Goal: Information Seeking & Learning: Learn about a topic

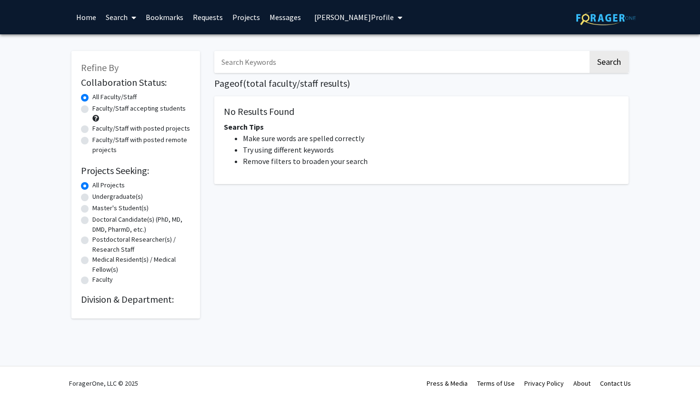
click at [292, 59] on input "Search Keywords" at bounding box center [401, 62] width 374 height 22
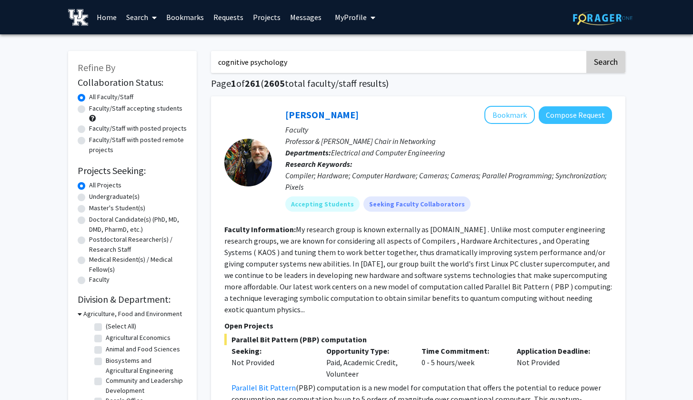
type input "cognitive psychology"
click at [611, 65] on button "Search" at bounding box center [606, 62] width 39 height 22
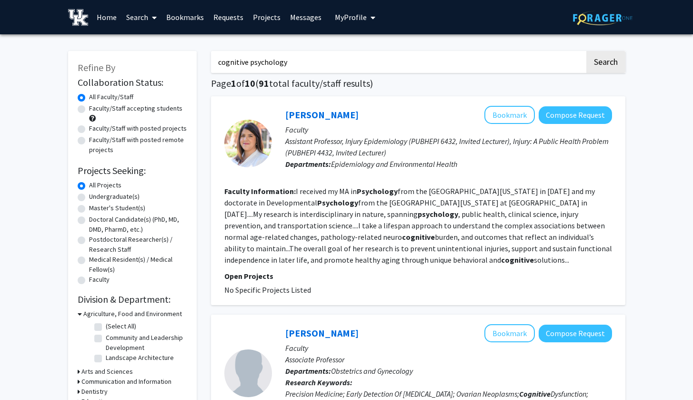
click at [322, 65] on input "cognitive psychology" at bounding box center [398, 62] width 374 height 22
type input "artificial intelligence"
click at [605, 63] on button "Search" at bounding box center [606, 62] width 39 height 22
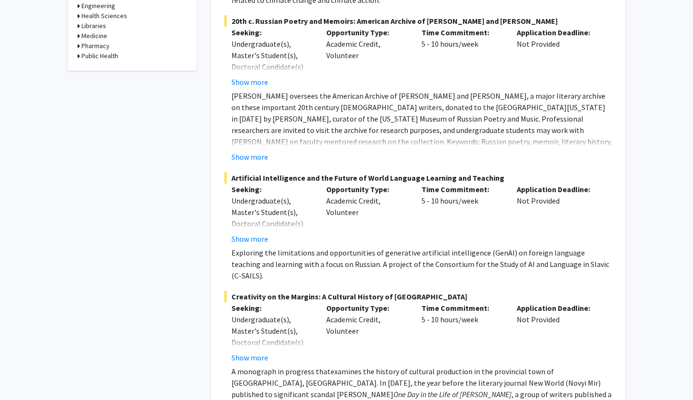
scroll to position [429, 0]
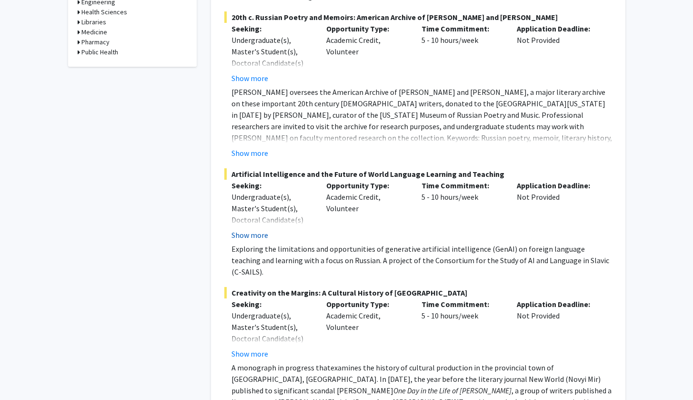
click at [263, 229] on button "Show more" at bounding box center [250, 234] width 37 height 11
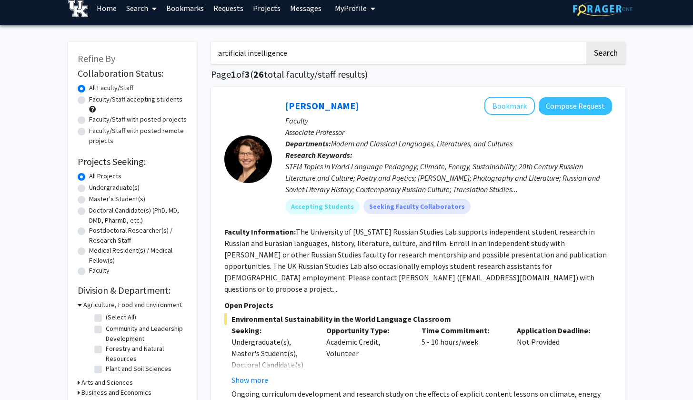
scroll to position [0, 0]
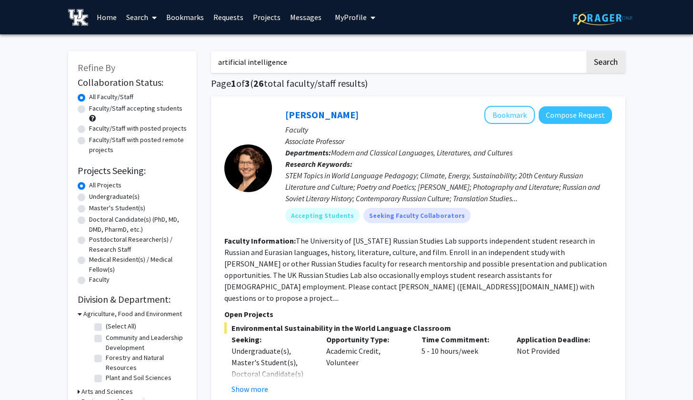
click at [515, 117] on button "Bookmark" at bounding box center [510, 115] width 51 height 18
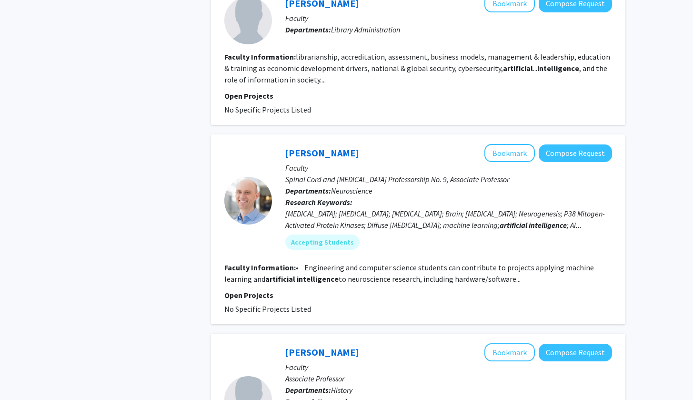
scroll to position [1123, 0]
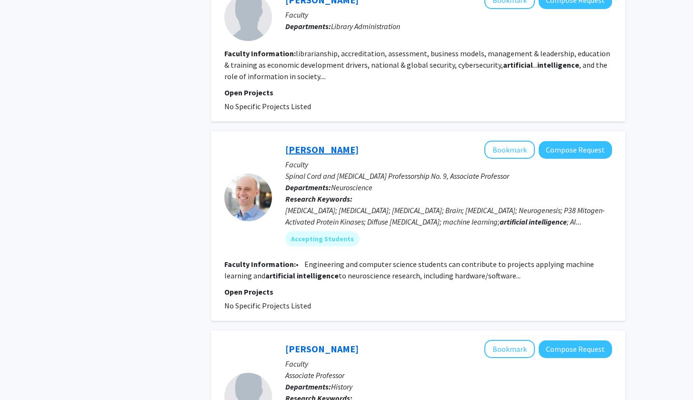
click at [325, 143] on link "[PERSON_NAME]" at bounding box center [321, 149] width 73 height 12
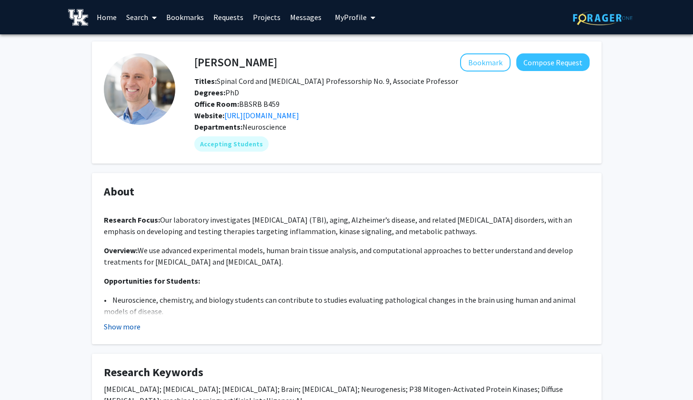
click at [140, 324] on button "Show more" at bounding box center [122, 326] width 37 height 11
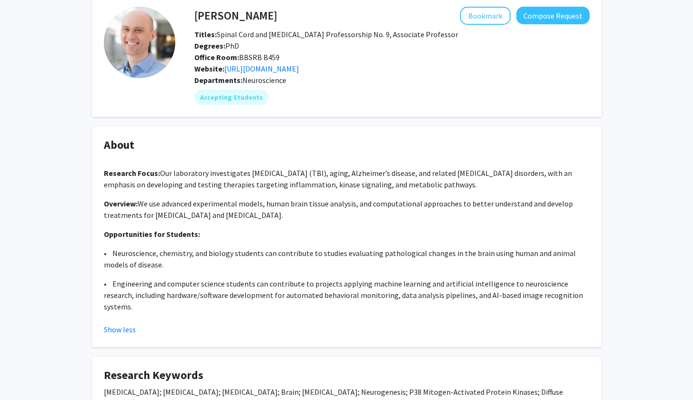
scroll to position [33, 0]
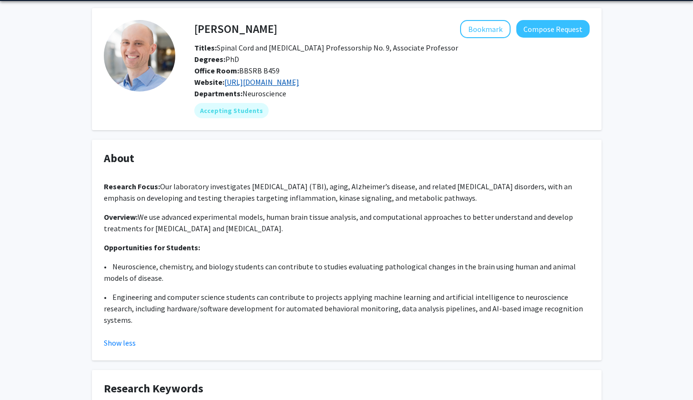
click at [293, 85] on link "[URL][DOMAIN_NAME]" at bounding box center [261, 82] width 75 height 10
click at [493, 30] on button "Bookmark" at bounding box center [485, 29] width 51 height 18
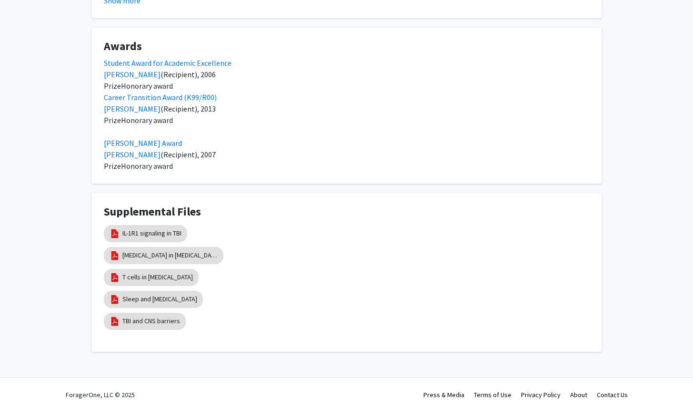
scroll to position [648, 0]
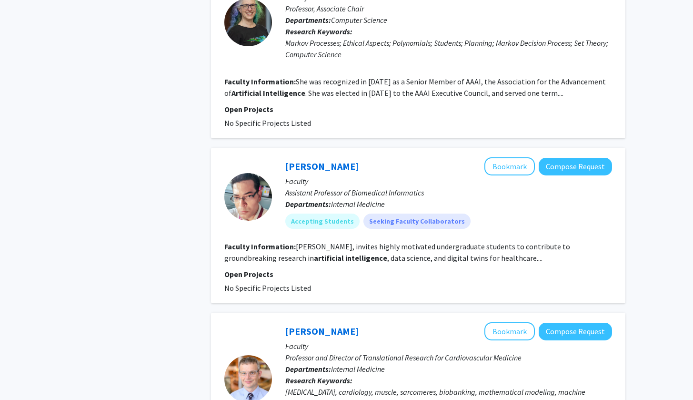
scroll to position [1635, 0]
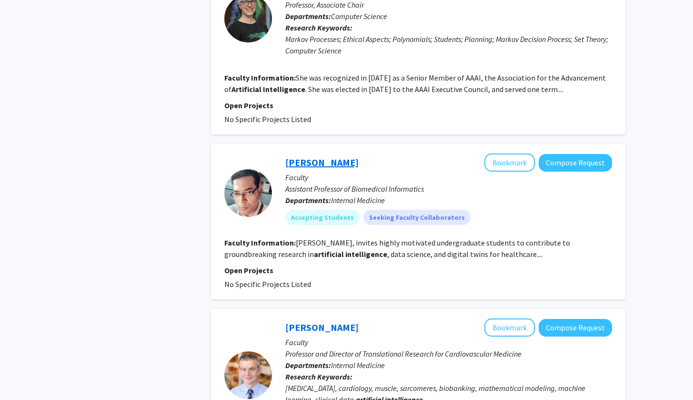
click at [319, 156] on link "[PERSON_NAME]" at bounding box center [321, 162] width 73 height 12
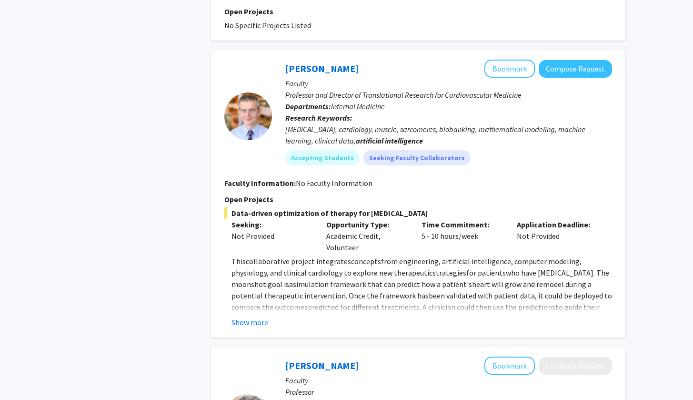
scroll to position [1895, 0]
click at [251, 316] on button "Show more" at bounding box center [250, 321] width 37 height 11
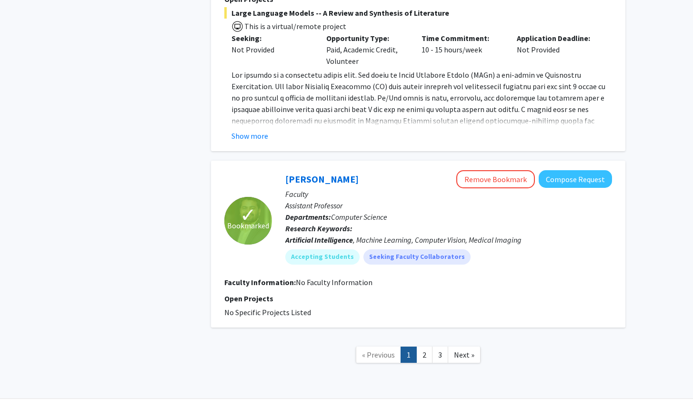
scroll to position [2571, 0]
click at [423, 347] on link "2" at bounding box center [424, 355] width 16 height 17
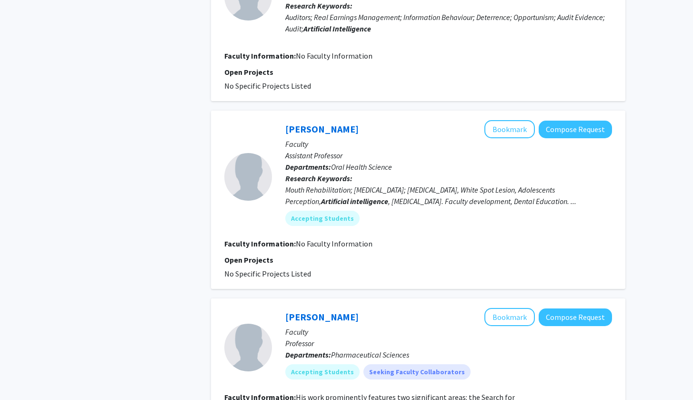
scroll to position [794, 0]
